Goal: Information Seeking & Learning: Understand process/instructions

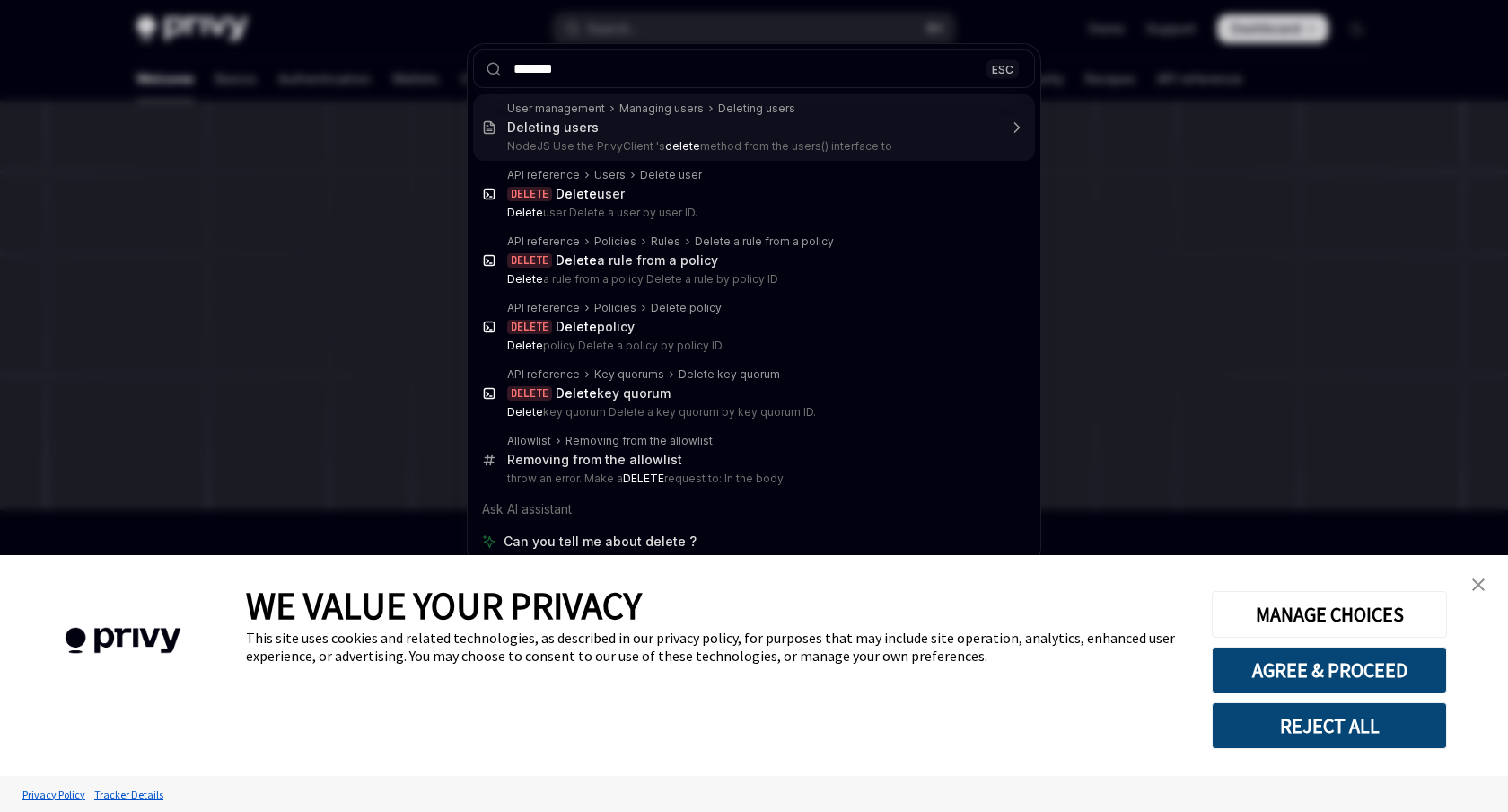
type textarea "*"
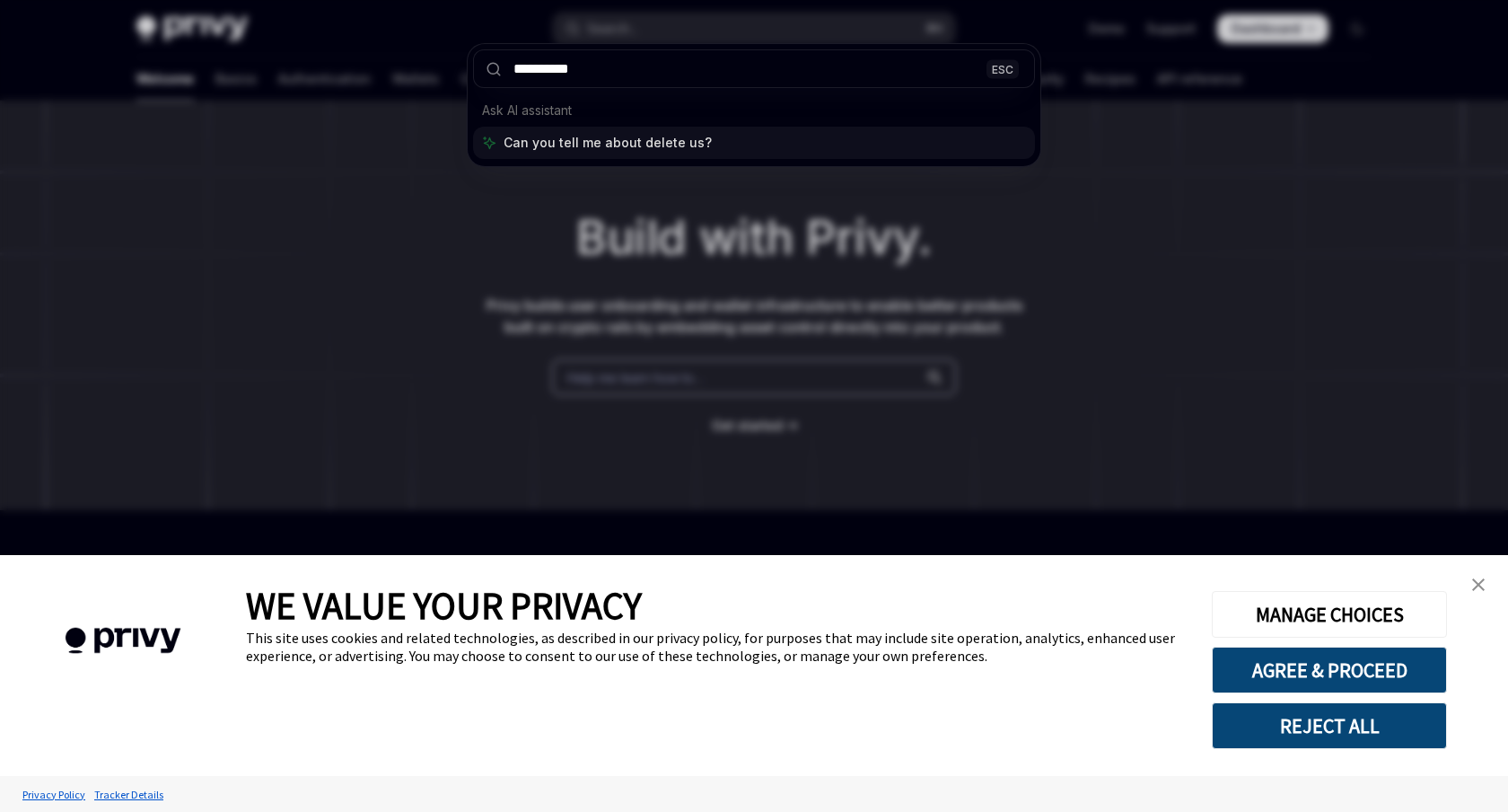
type input "**********"
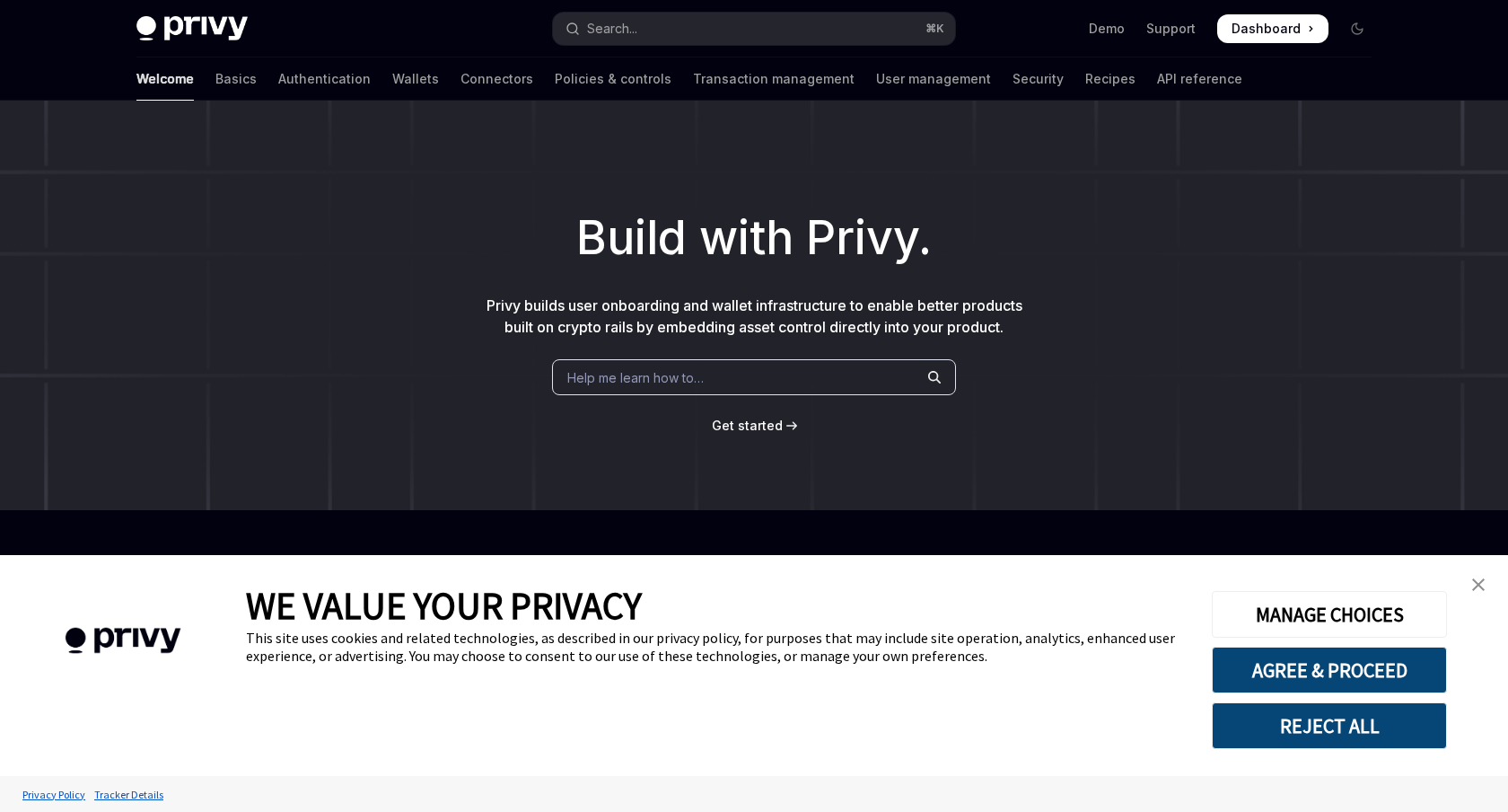
type textarea "*"
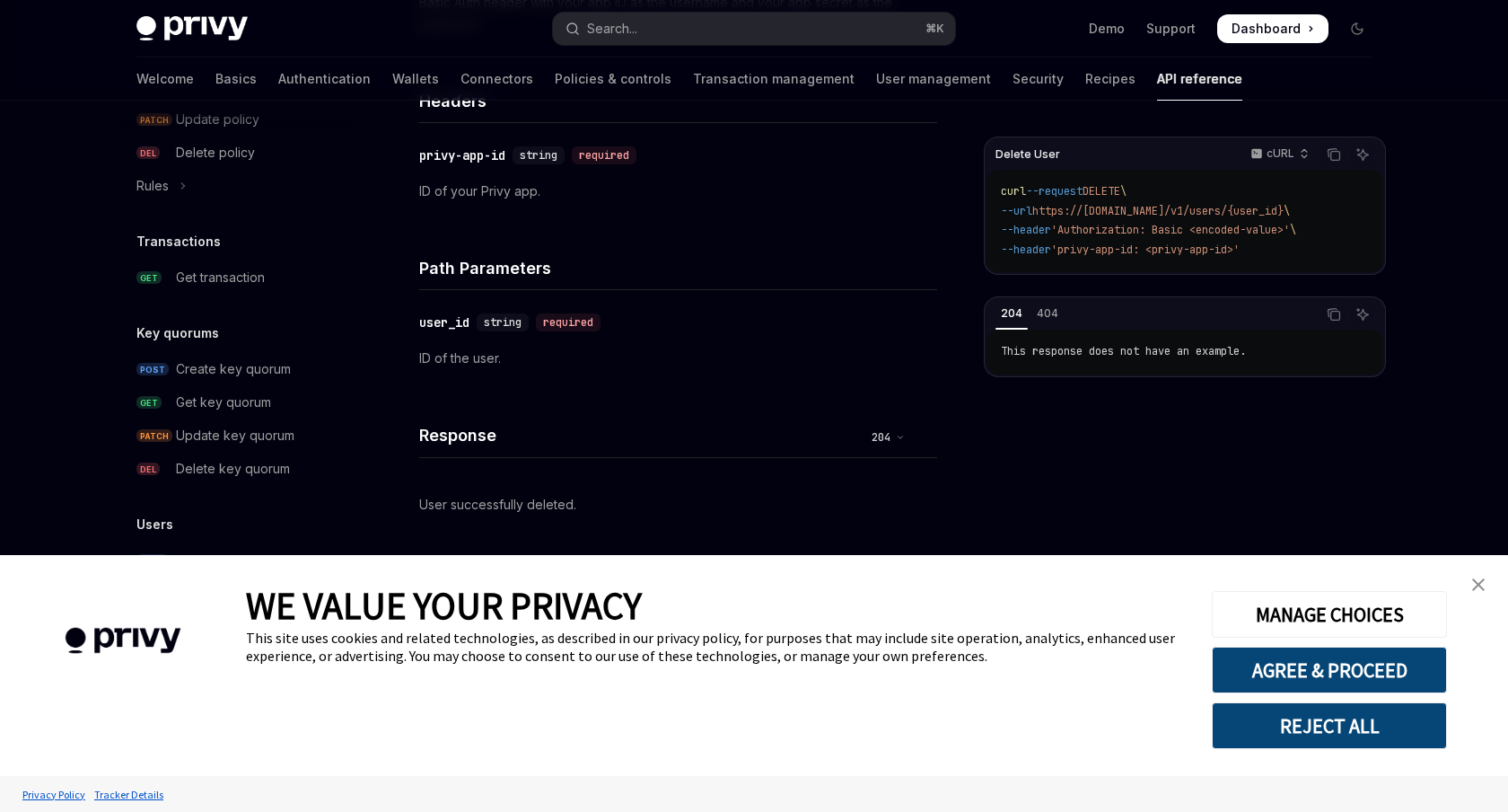
scroll to position [474, 0]
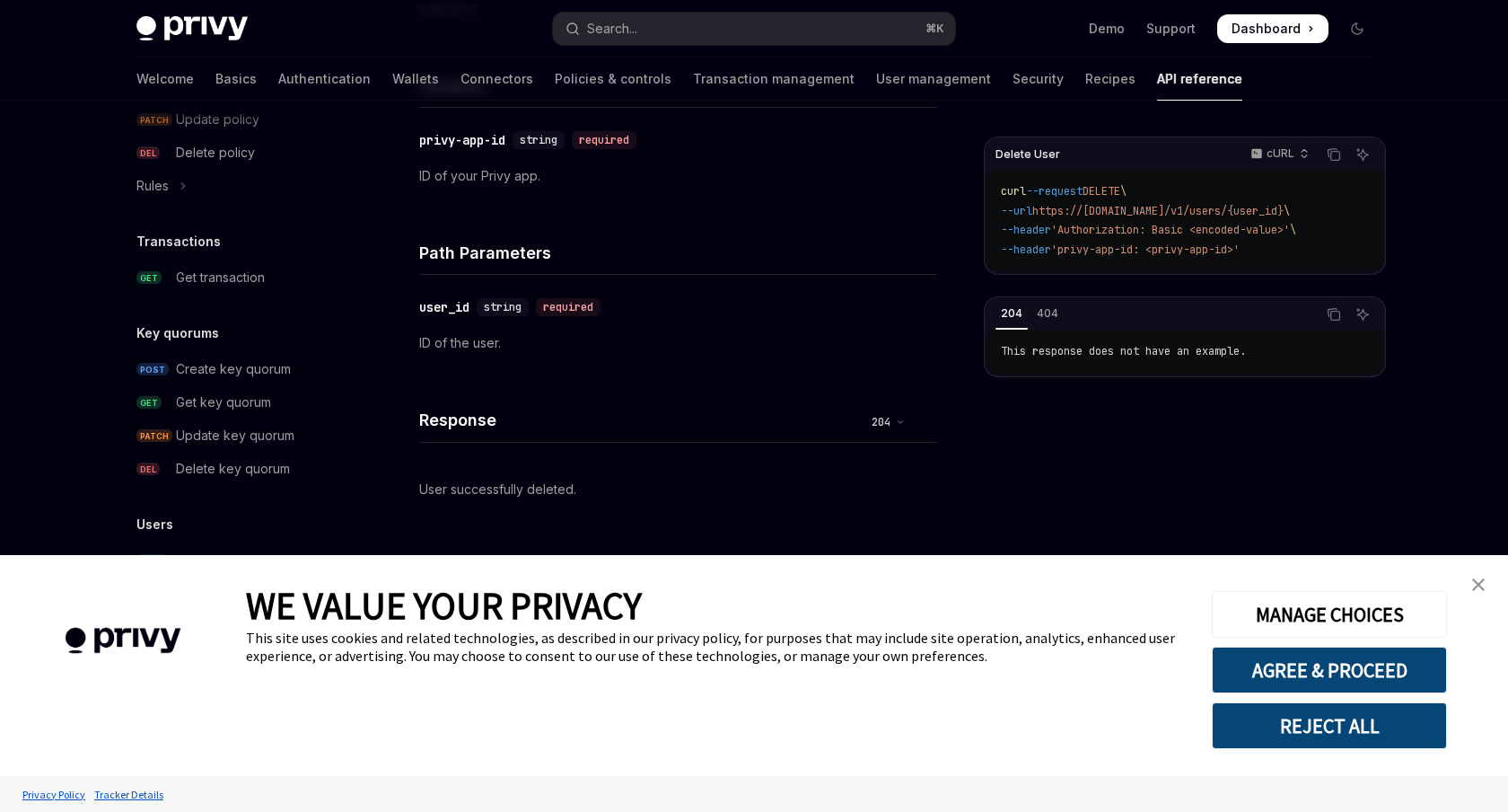
click at [1475, 582] on img "close banner" at bounding box center [1479, 584] width 13 height 13
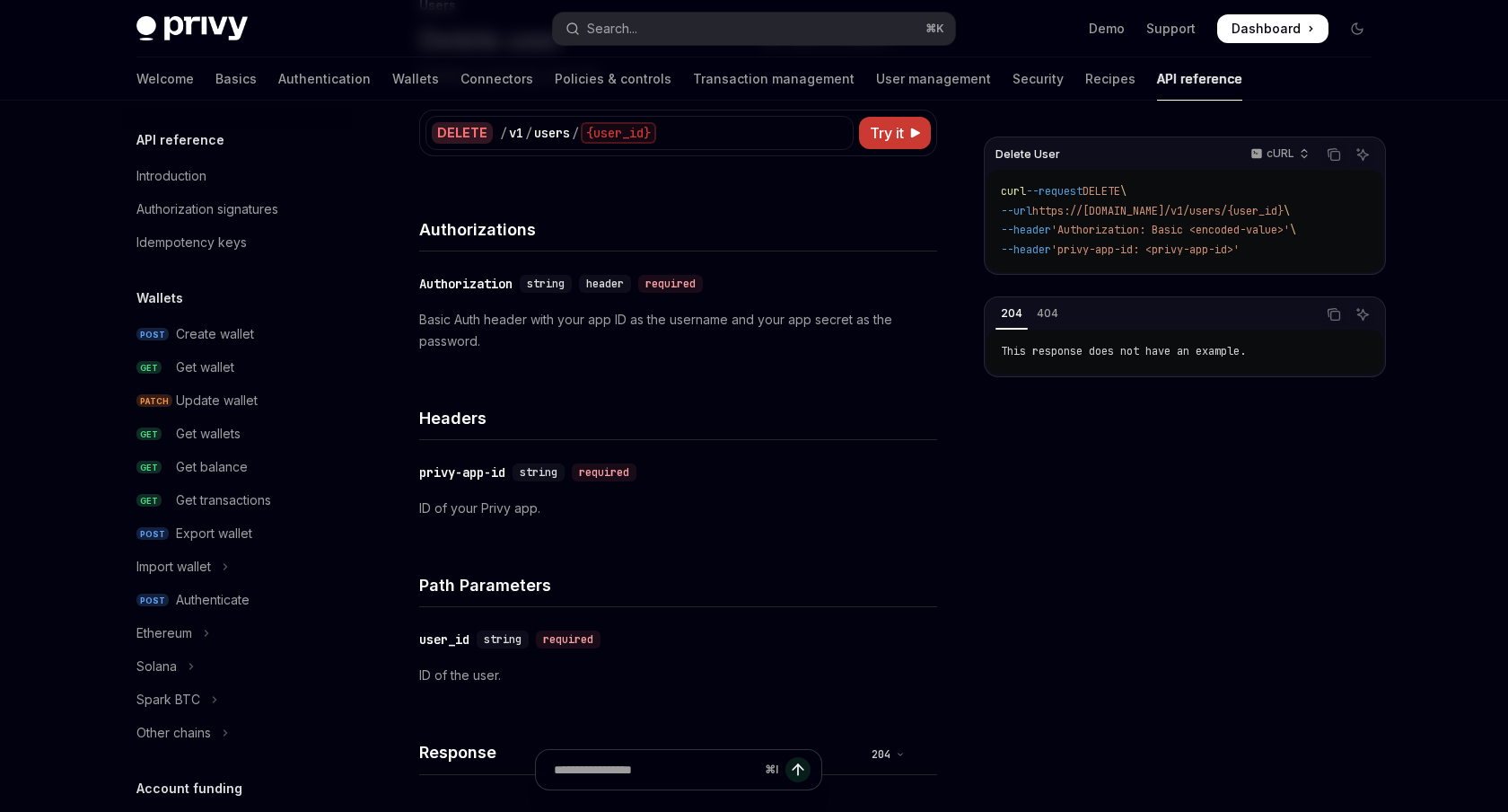
scroll to position [1105, 0]
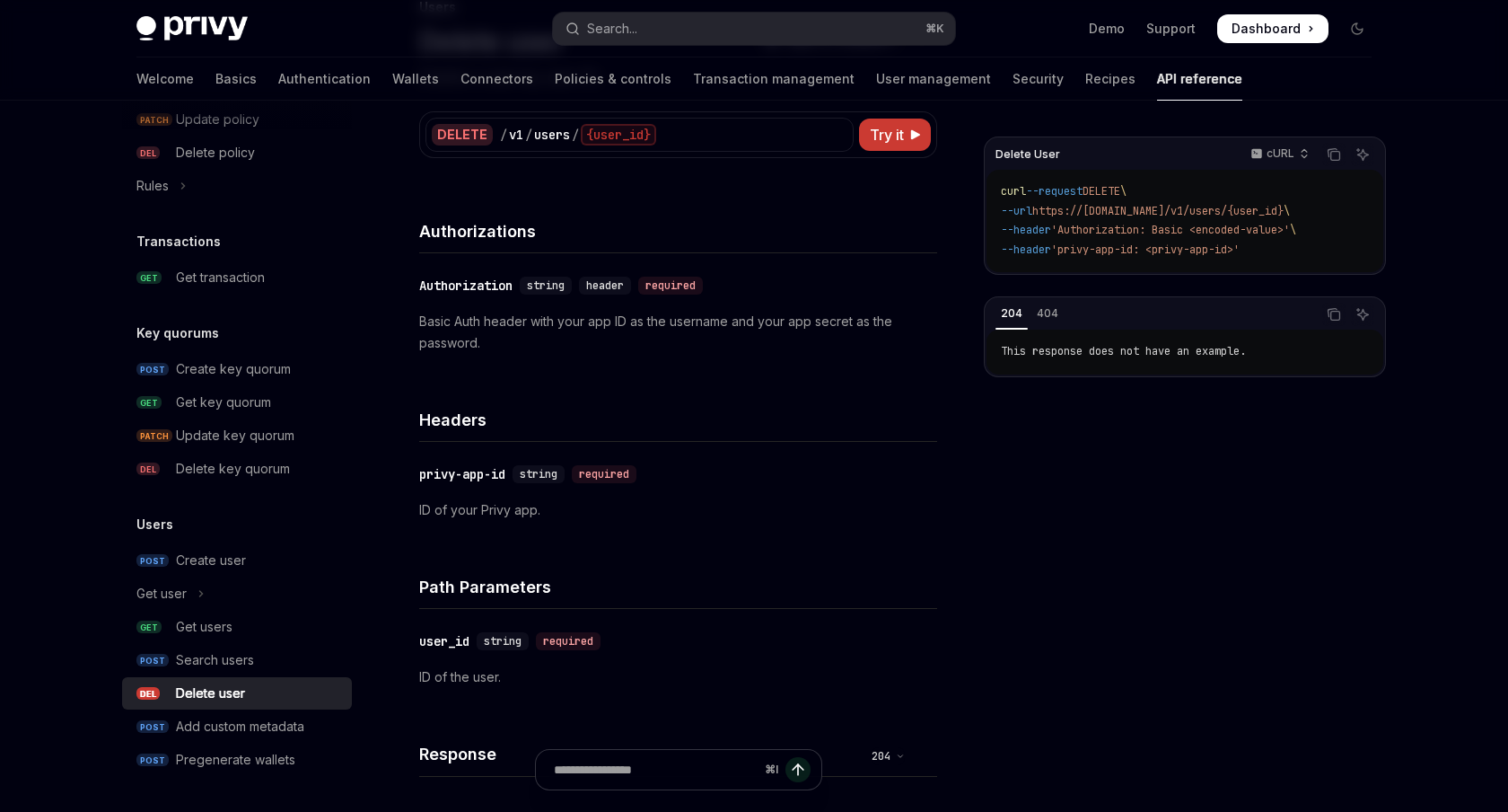
type textarea "*"
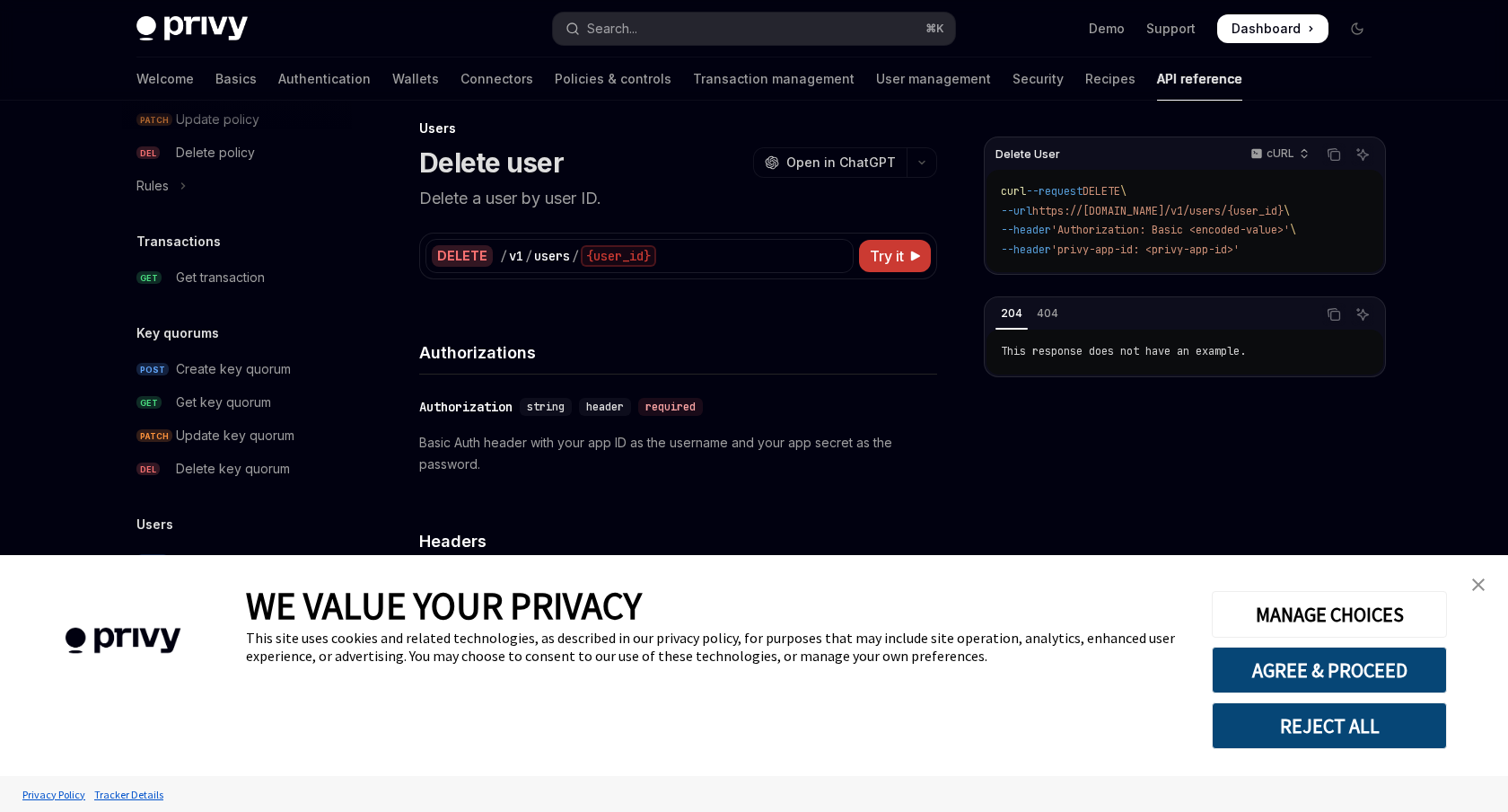
scroll to position [0, 0]
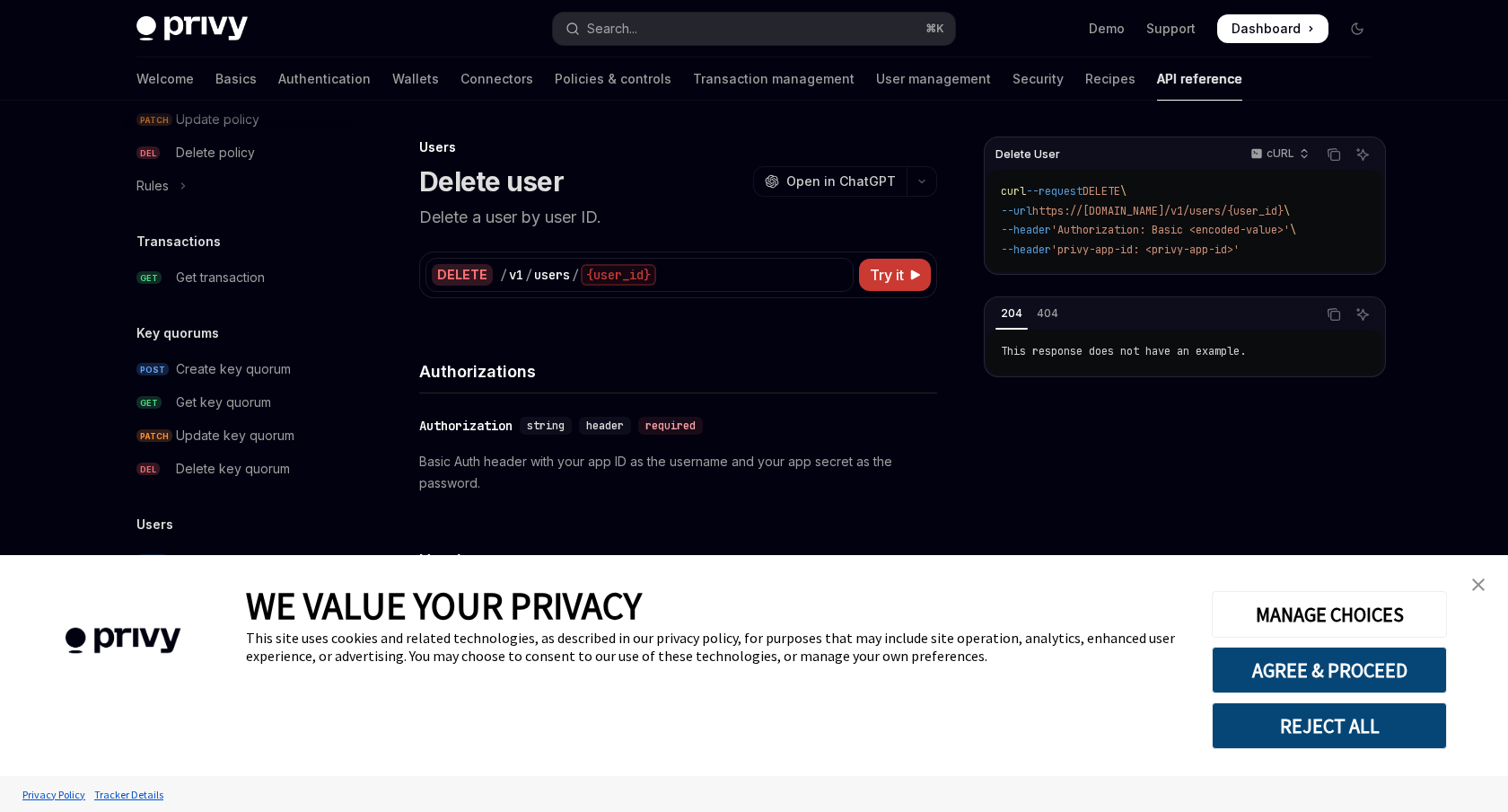
click at [1474, 587] on img "close banner" at bounding box center [1479, 584] width 13 height 13
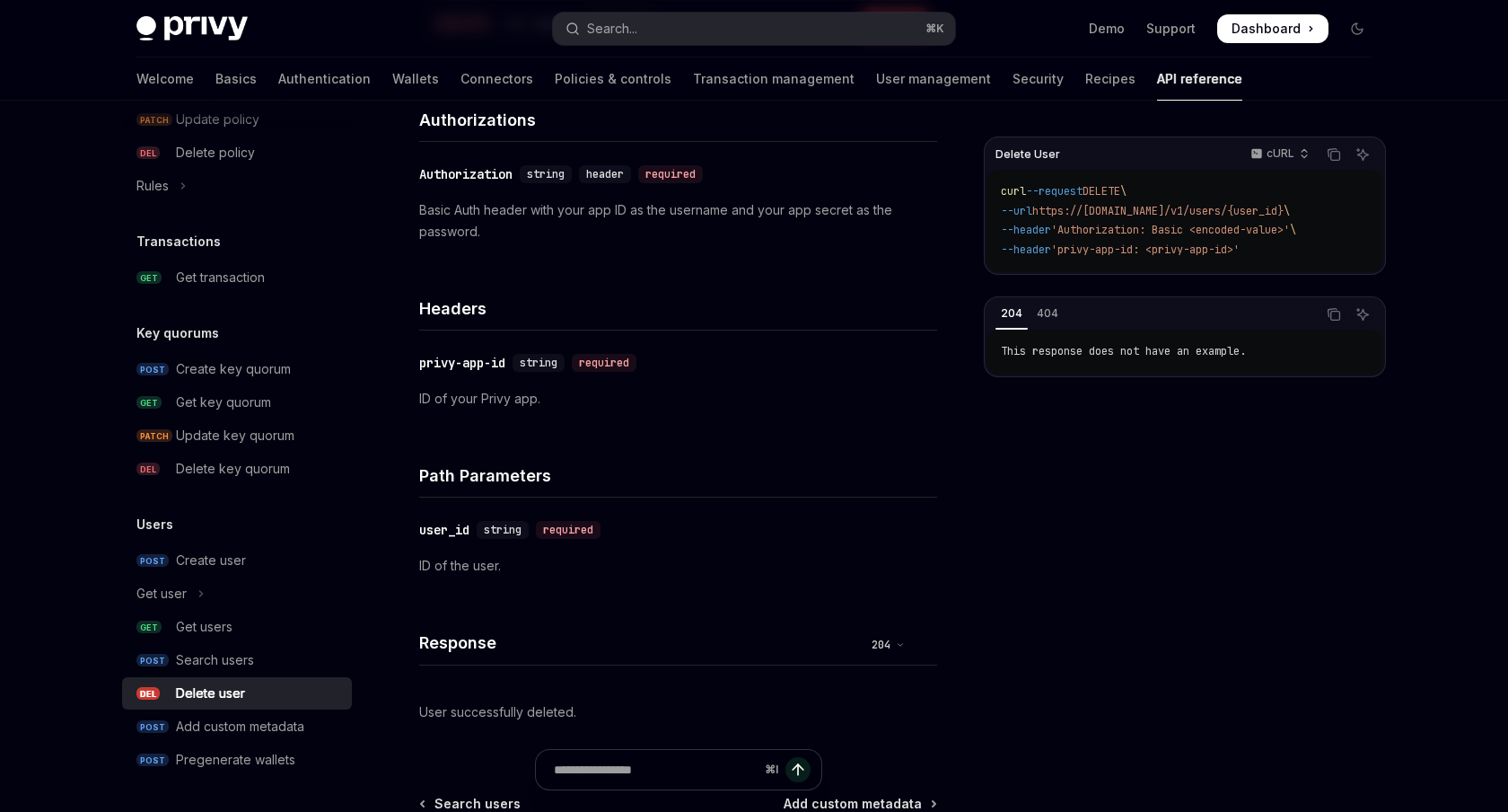
scroll to position [474, 0]
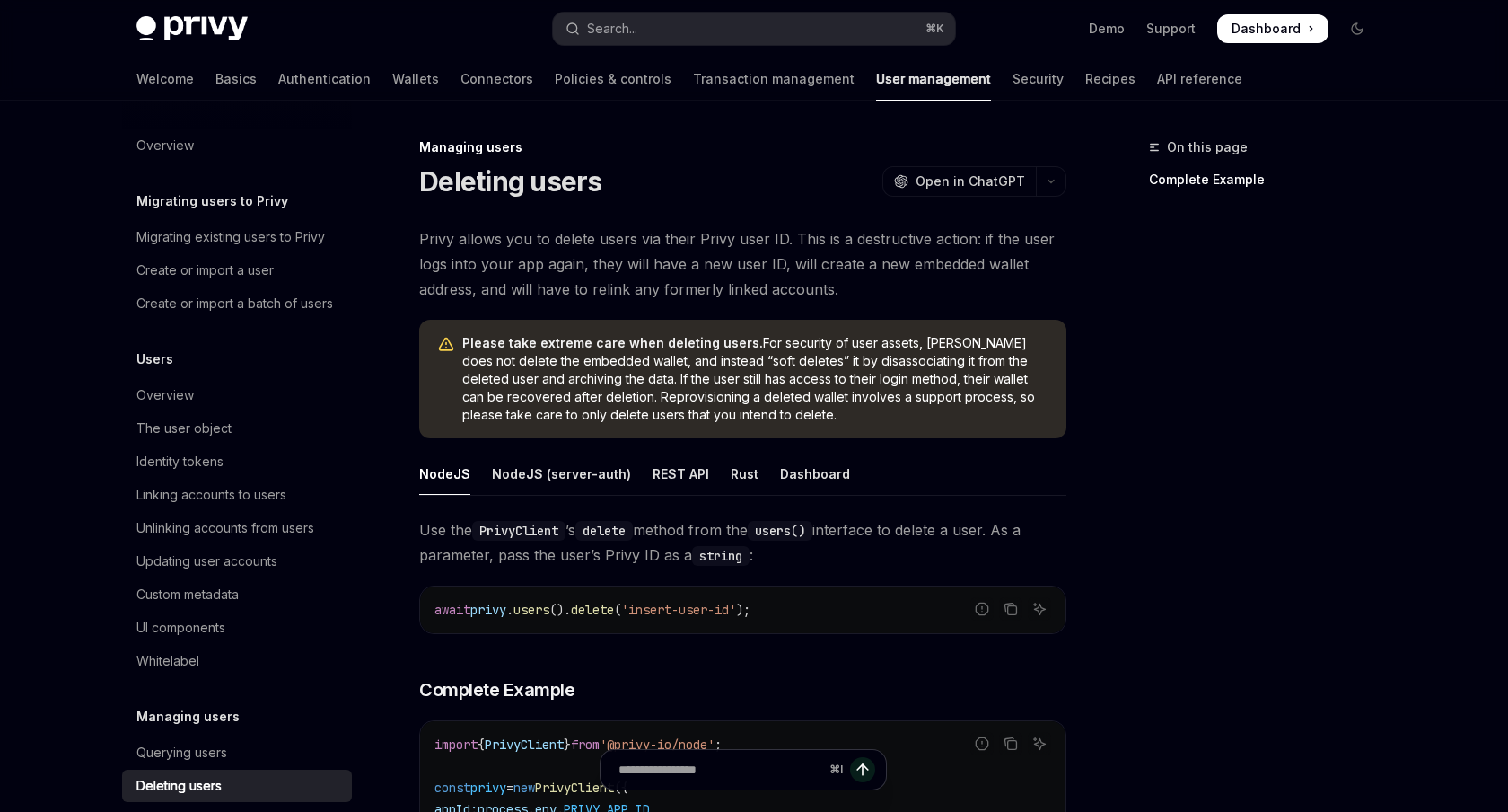
type textarea "*"
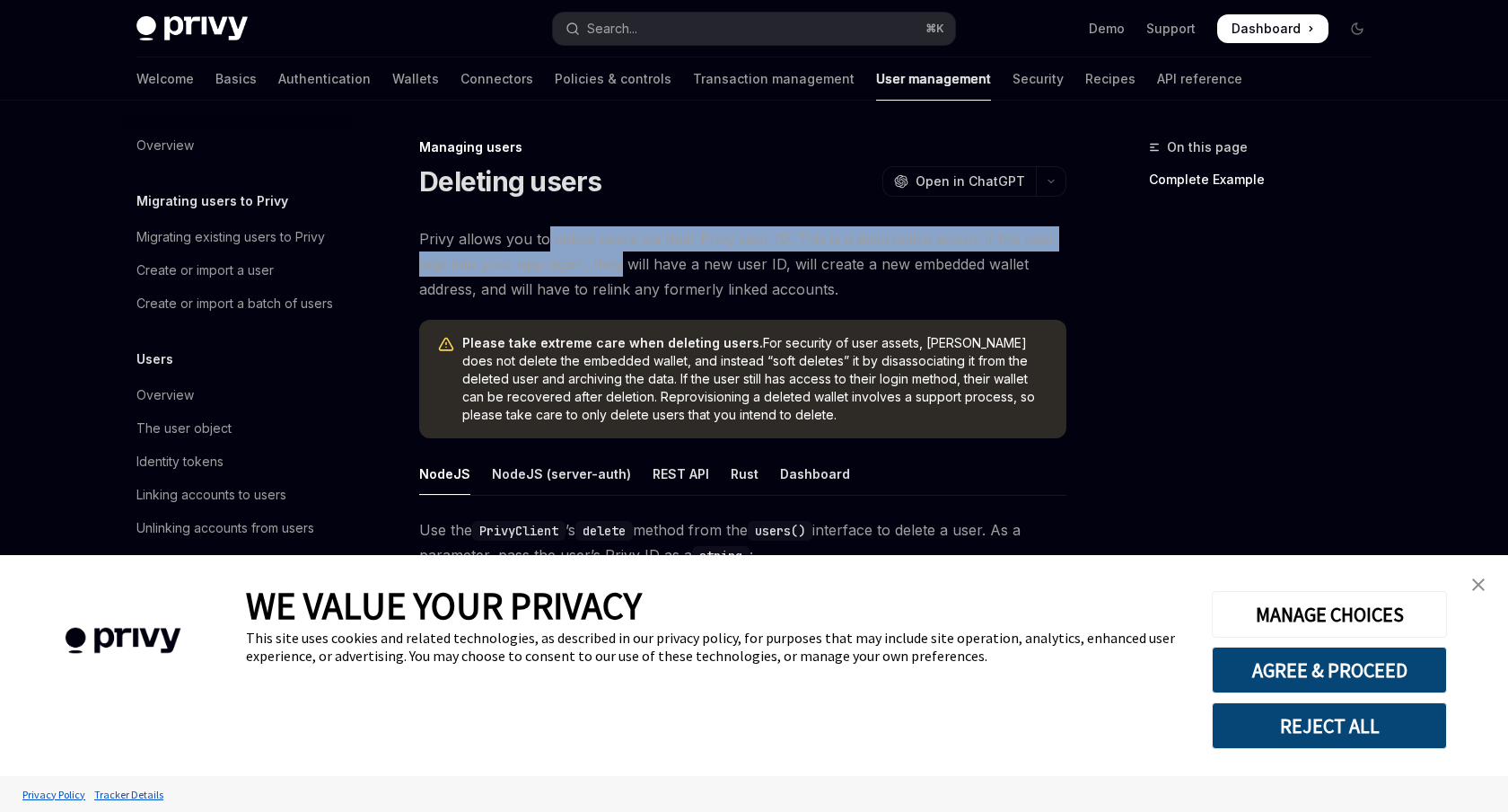
drag, startPoint x: 543, startPoint y: 245, endPoint x: 618, endPoint y: 272, distance: 79.7
click at [618, 272] on span "Privy allows you to delete users via their Privy user ID. This is a destructive…" at bounding box center [743, 264] width 647 height 75
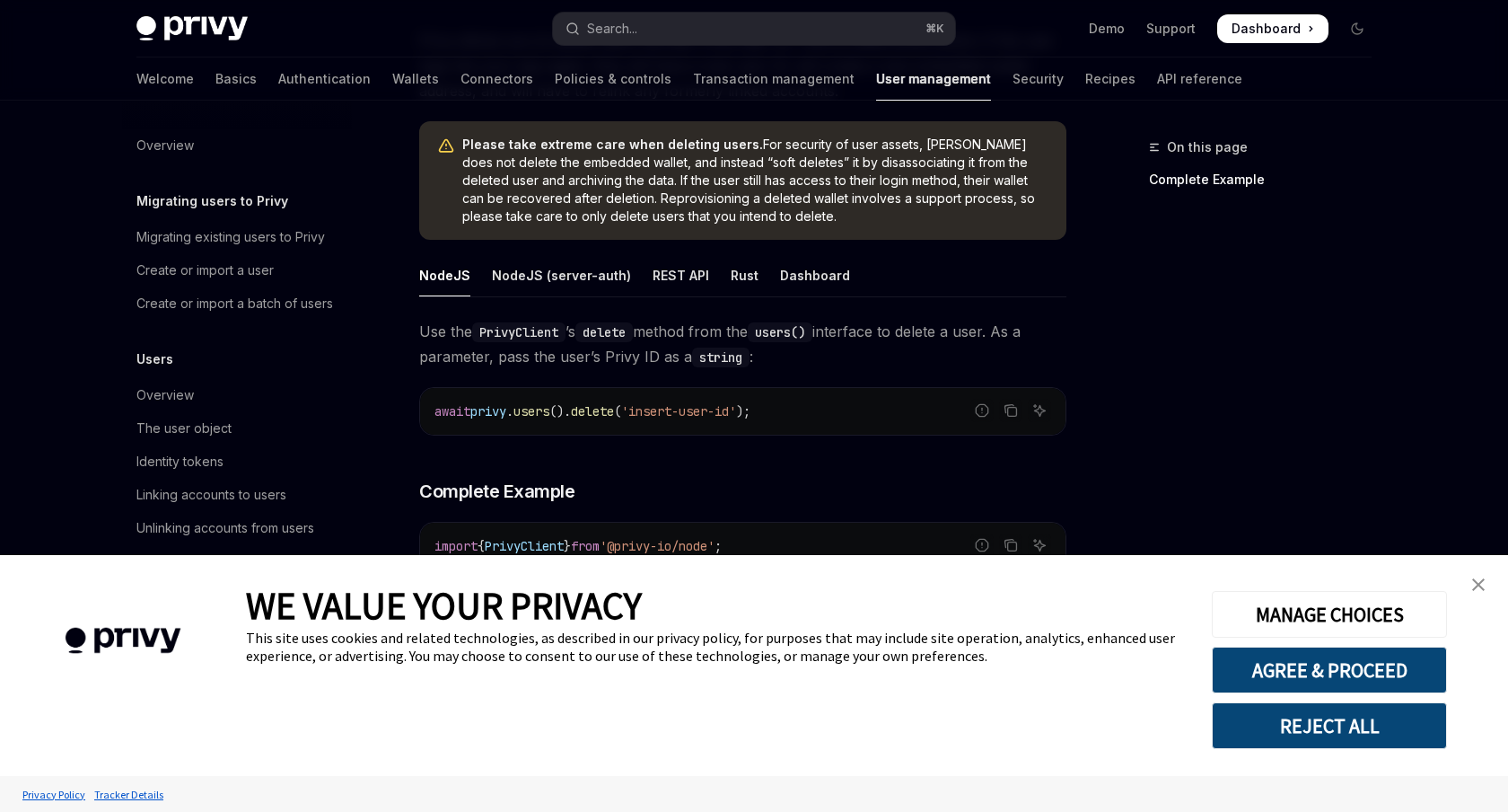
scroll to position [200, 0]
click at [1344, 736] on button "REJECT ALL" at bounding box center [1329, 725] width 236 height 47
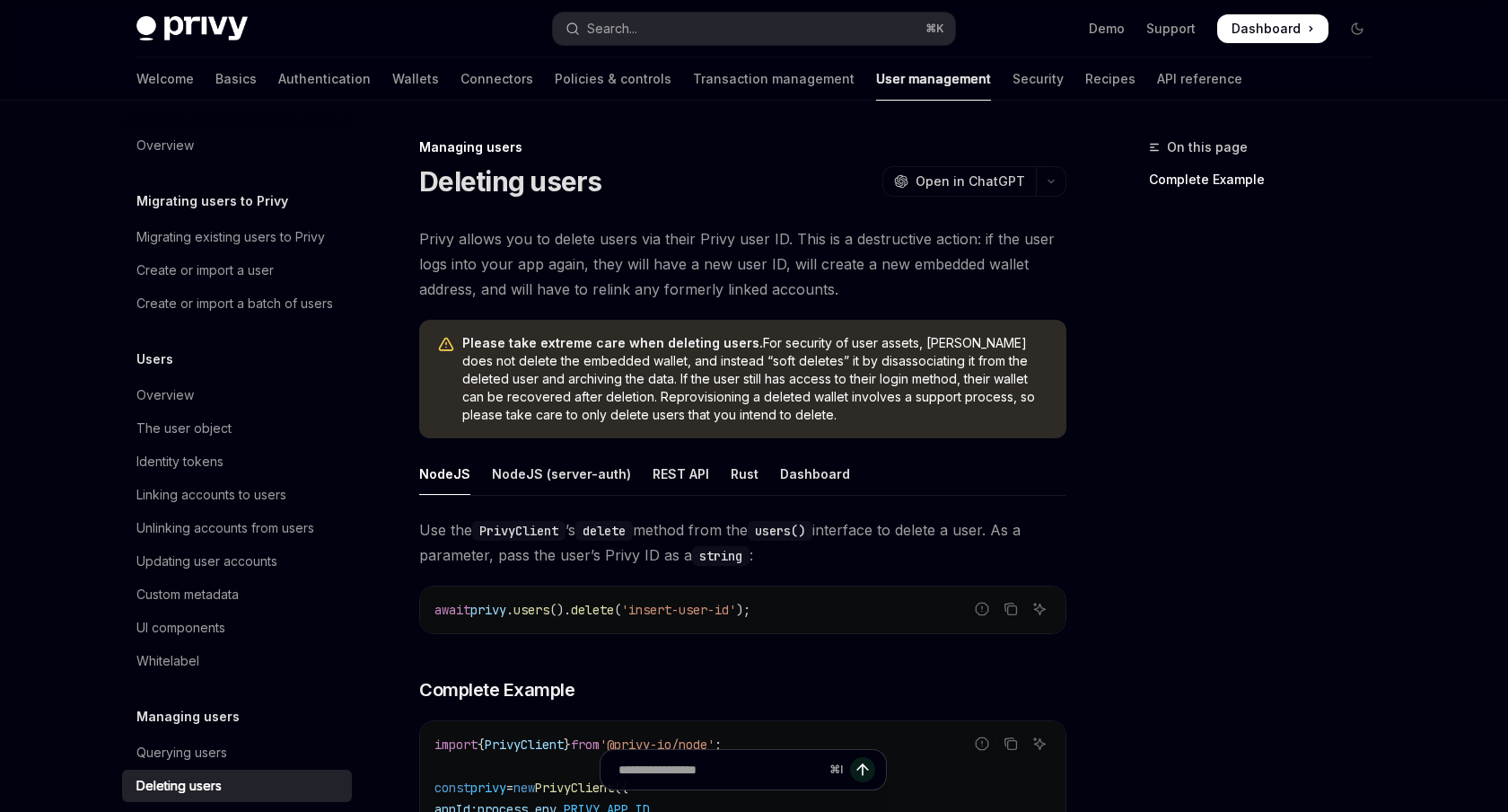
scroll to position [482, 0]
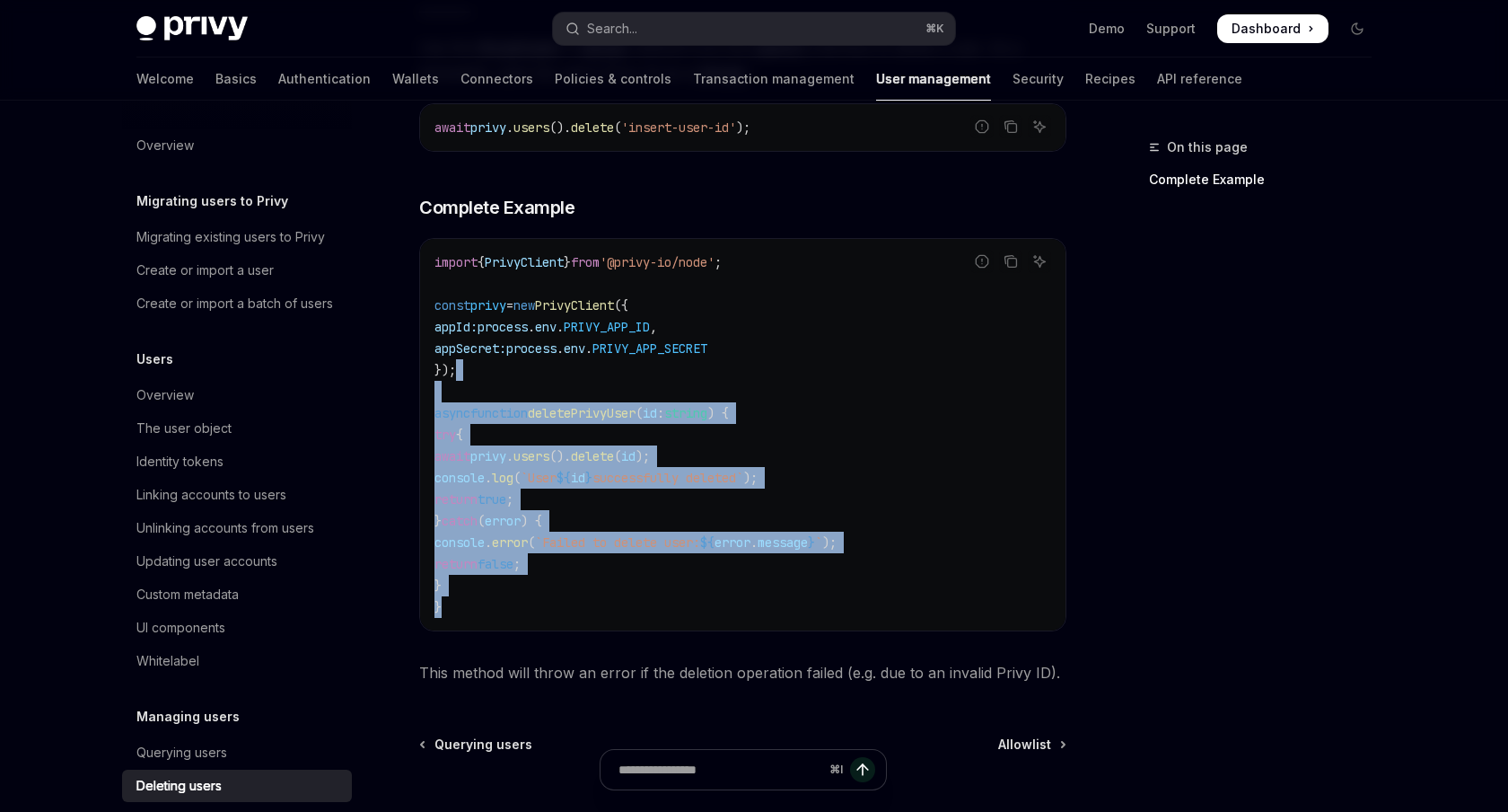
drag, startPoint x: 715, startPoint y: 597, endPoint x: 745, endPoint y: 367, distance: 231.9
click at [745, 367] on code "import { PrivyClient } from '@privy-io/node' ; const privy = new PrivyClient ({…" at bounding box center [743, 434] width 617 height 366
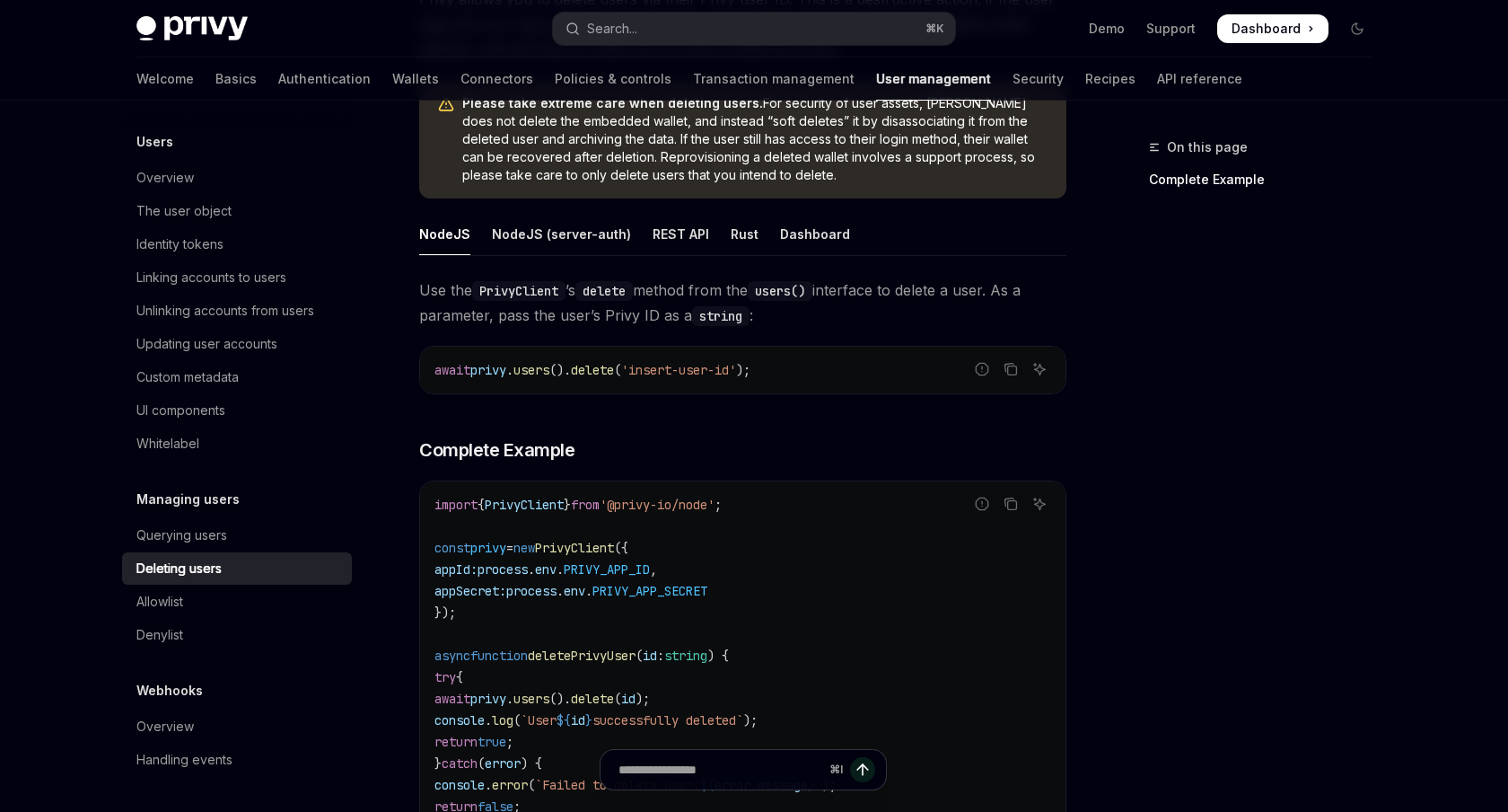
scroll to position [240, 0]
click at [741, 233] on div "Rust" at bounding box center [745, 233] width 27 height 42
type textarea "*"
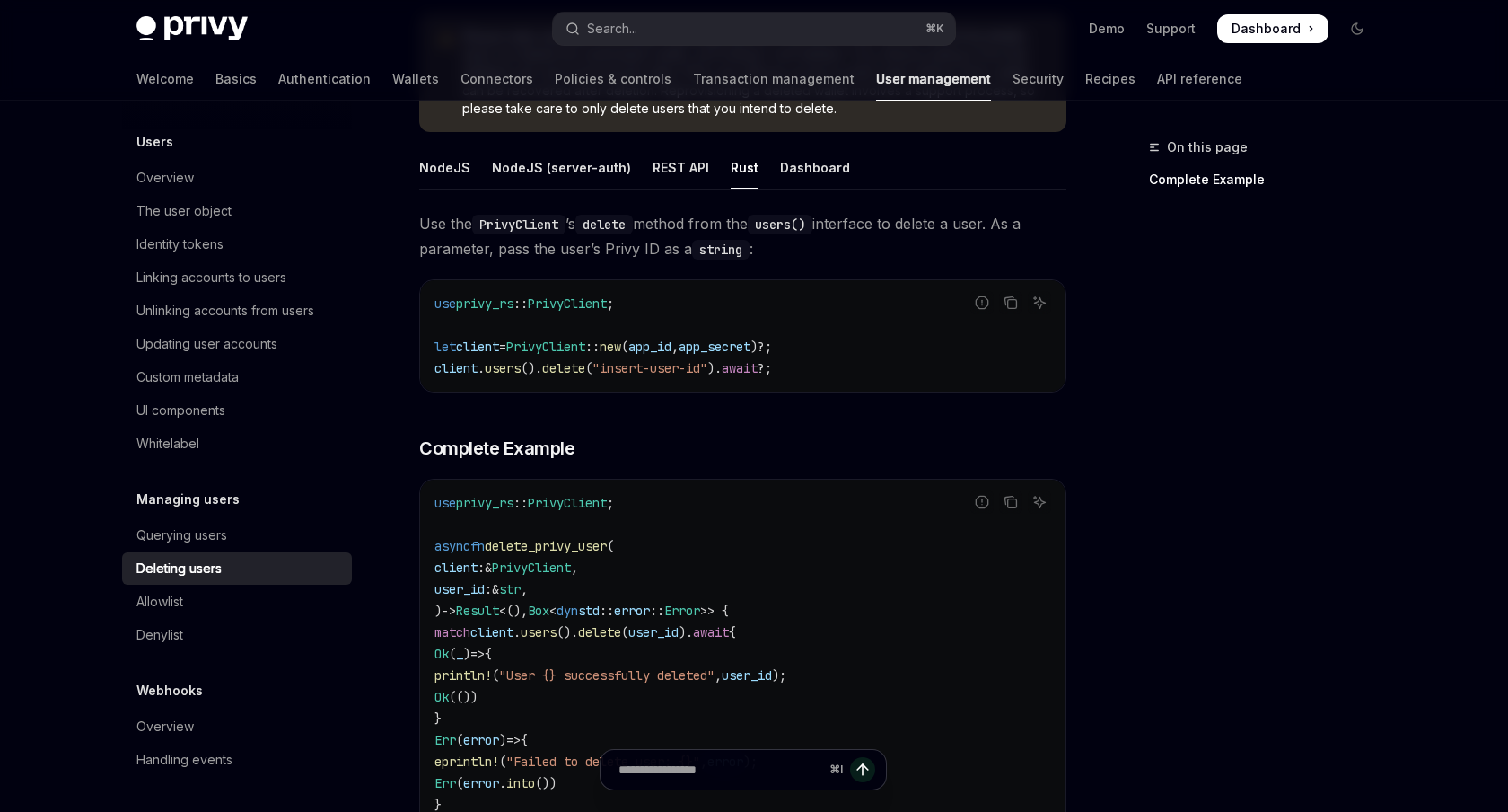
scroll to position [303, 0]
